Goal: Check status: Check status

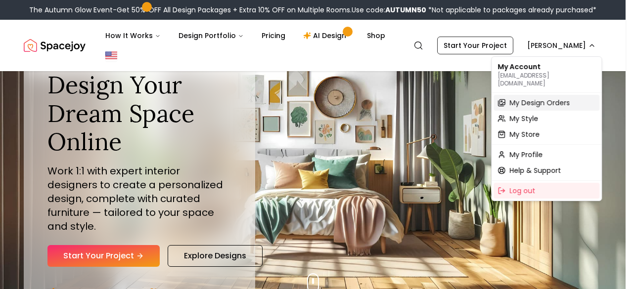
click at [548, 98] on span "My Design Orders" at bounding box center [539, 103] width 60 height 10
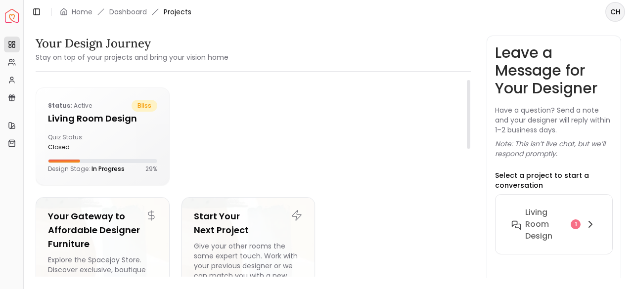
click at [265, 132] on div at bounding box center [320, 137] width 279 height 98
click at [264, 145] on div at bounding box center [320, 137] width 279 height 98
click at [103, 114] on h5 "Living Room design" at bounding box center [102, 119] width 109 height 14
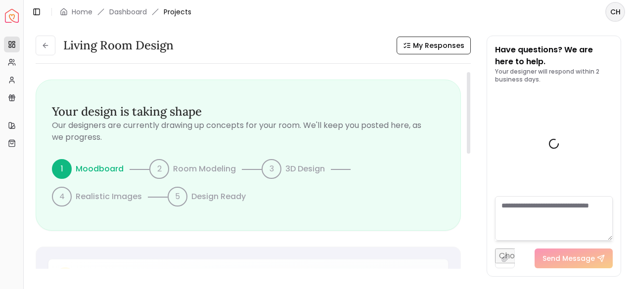
scroll to position [577, 0]
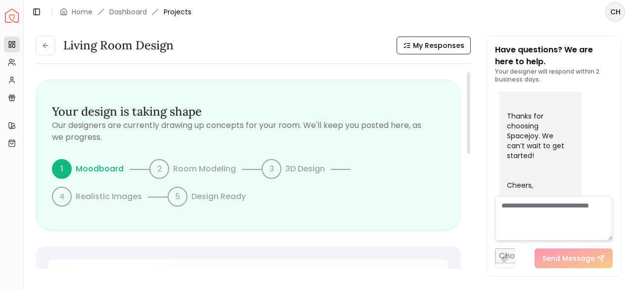
click at [308, 226] on div "Your design is taking shape Our designers are currently drawing up concepts for…" at bounding box center [248, 155] width 424 height 150
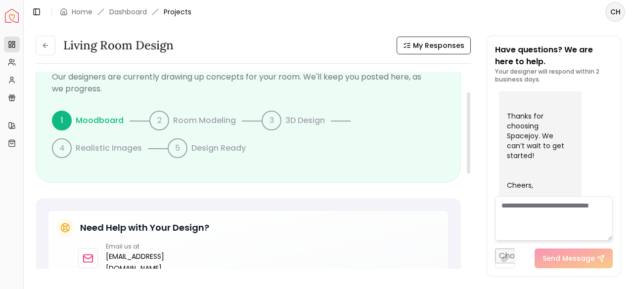
scroll to position [48, 0]
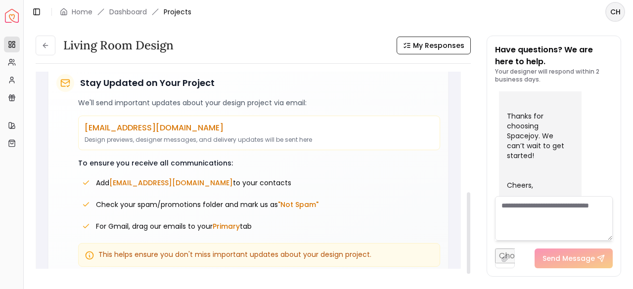
scroll to position [291, 0]
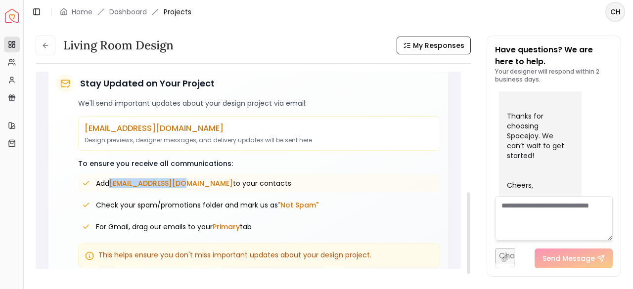
drag, startPoint x: 111, startPoint y: 171, endPoint x: 184, endPoint y: 168, distance: 73.2
click at [184, 179] on span "Add [EMAIL_ADDRESS][DOMAIN_NAME] to your contacts" at bounding box center [193, 184] width 195 height 10
copy span "[EMAIL_ADDRESS][DOMAIN_NAME]"
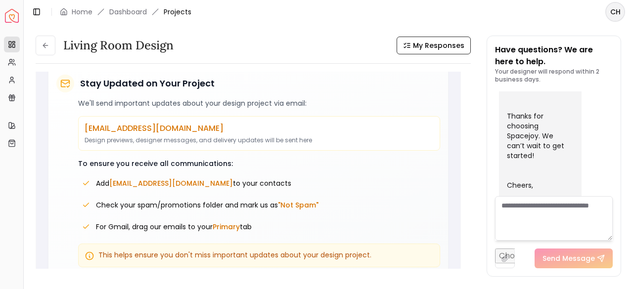
click at [625, 168] on div "Living Room design My Responses Living Room design My Responses Your design is …" at bounding box center [328, 151] width 609 height 255
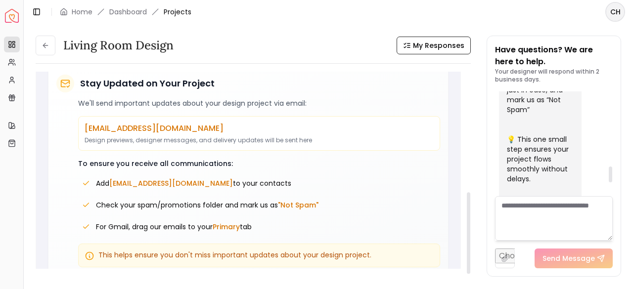
scroll to position [498, 0]
